Goal: Information Seeking & Learning: Find specific fact

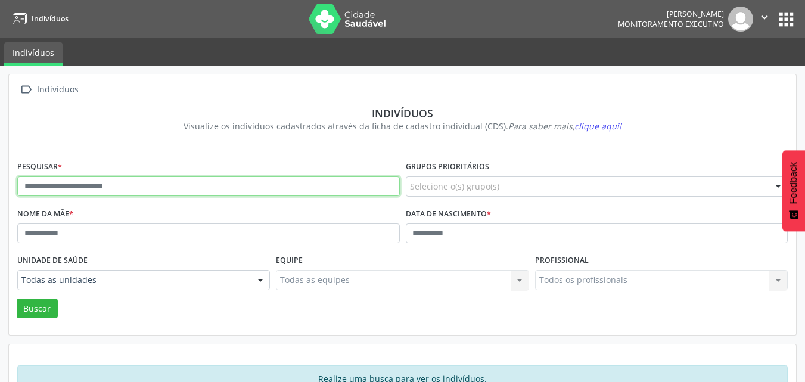
click at [317, 184] on input "text" at bounding box center [208, 186] width 383 height 20
click at [17, 299] on button "Buscar" at bounding box center [37, 309] width 41 height 20
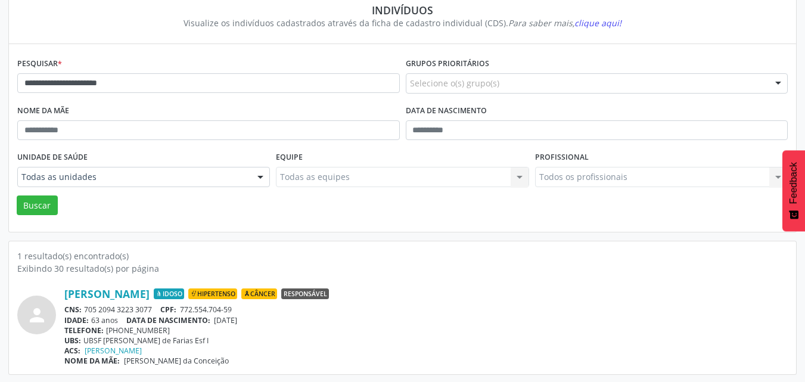
scroll to position [104, 0]
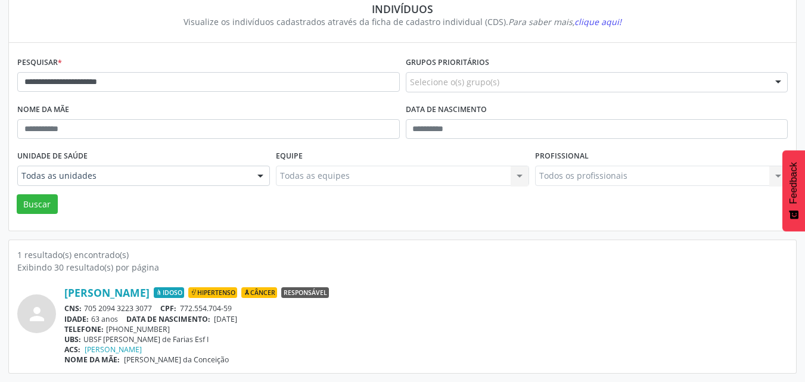
drag, startPoint x: 253, startPoint y: 318, endPoint x: 240, endPoint y: 321, distance: 13.9
click at [237, 321] on span "[DATE]" at bounding box center [225, 319] width 23 height 10
click at [237, 318] on span "[DATE]" at bounding box center [225, 319] width 23 height 10
drag, startPoint x: 249, startPoint y: 321, endPoint x: 219, endPoint y: 318, distance: 30.0
click at [219, 318] on div "IDADE: 63 anos DATA DE NASCIMENTO: [DEMOGRAPHIC_DATA]" at bounding box center [426, 319] width 724 height 10
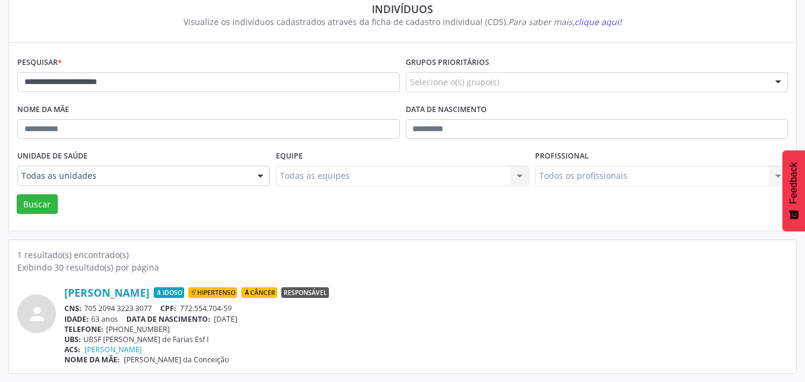
copy span "[DATE]"
drag, startPoint x: 293, startPoint y: 82, endPoint x: 0, endPoint y: 83, distance: 292.7
click at [0, 83] on div "**********" at bounding box center [402, 171] width 805 height 421
type input "**********"
click at [17, 194] on button "Buscar" at bounding box center [37, 204] width 41 height 20
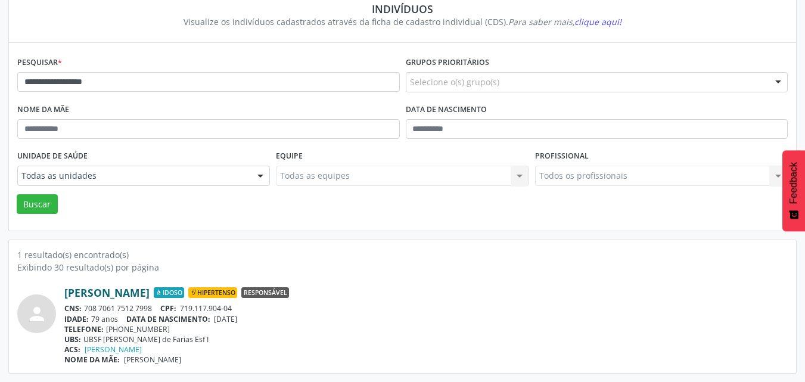
click at [148, 296] on link "[PERSON_NAME]" at bounding box center [106, 292] width 85 height 13
